Goal: Find specific page/section: Find specific page/section

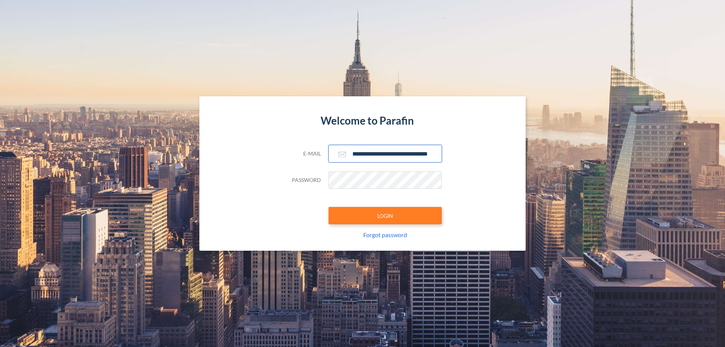
type input "**********"
click at [385, 216] on button "LOGIN" at bounding box center [384, 215] width 113 height 17
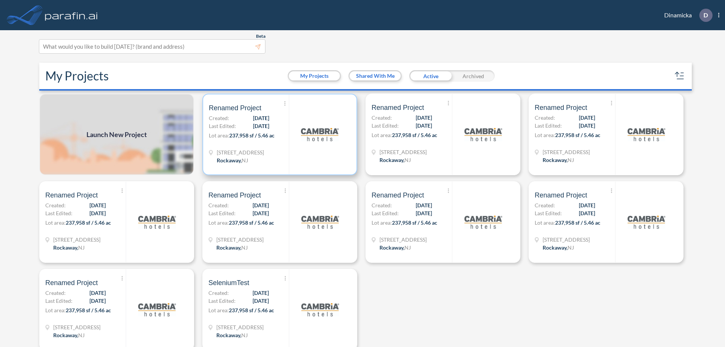
scroll to position [2, 0]
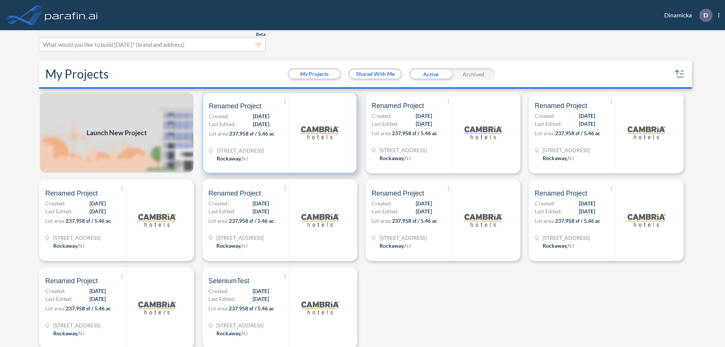
click at [278, 132] on p "Lot area: 237,958 sf / 5.46 ac" at bounding box center [249, 134] width 80 height 11
